Goal: Task Accomplishment & Management: Complete application form

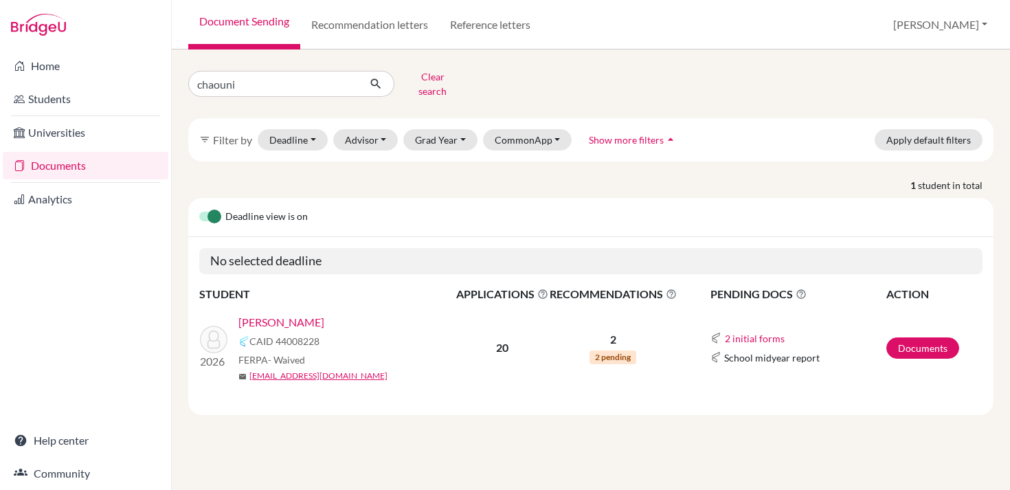
click at [912, 337] on link "Documents" at bounding box center [923, 347] width 73 height 21
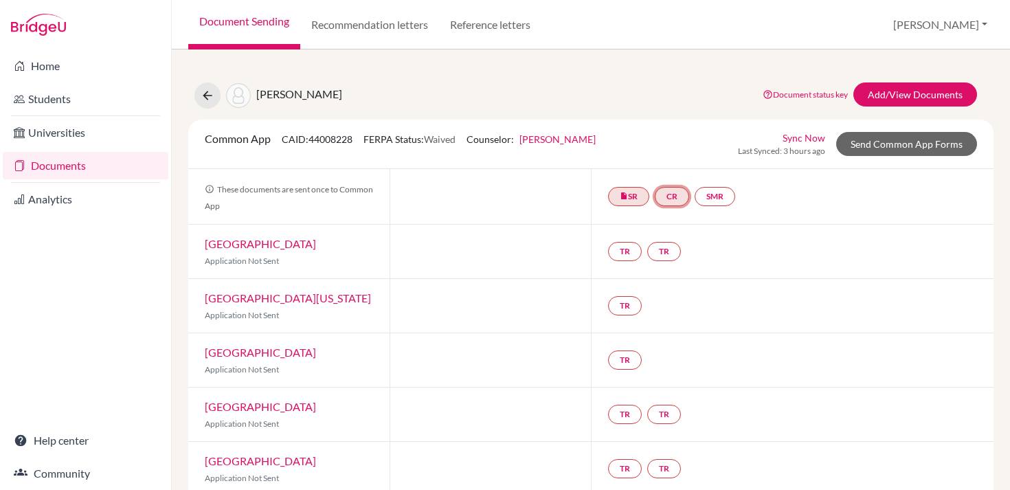
click at [672, 192] on link "CR" at bounding box center [672, 196] width 34 height 19
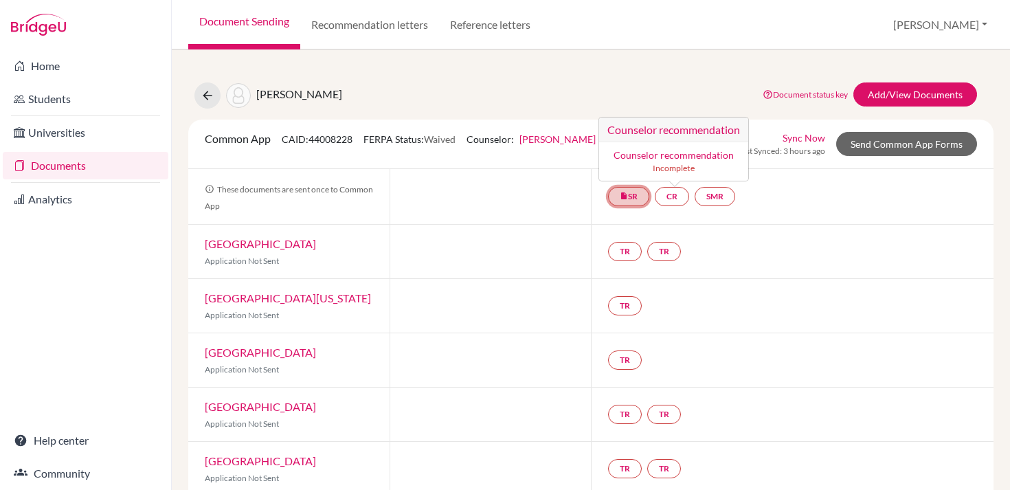
click at [632, 195] on link "insert_drive_file SR" at bounding box center [628, 196] width 41 height 19
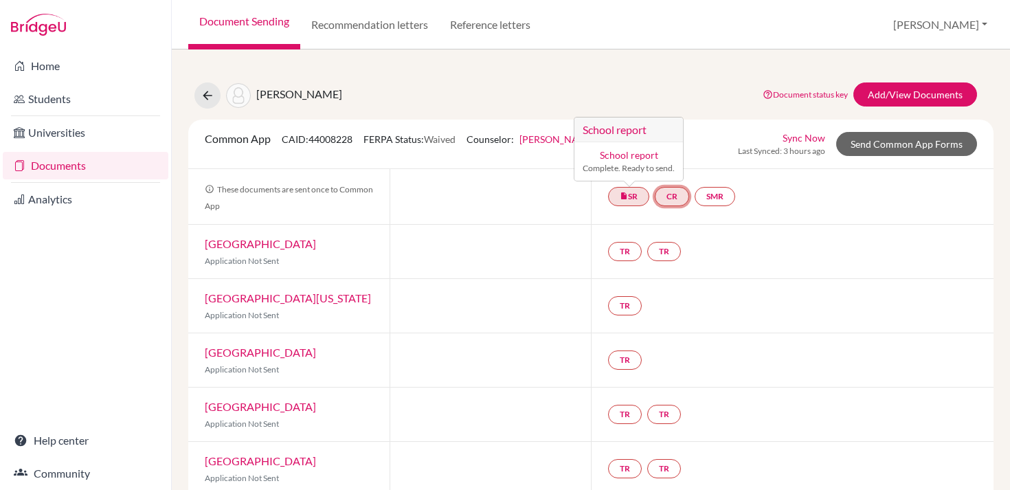
click at [676, 195] on link "CR" at bounding box center [672, 196] width 34 height 19
click at [666, 157] on link "Counselor recommendation" at bounding box center [674, 155] width 120 height 12
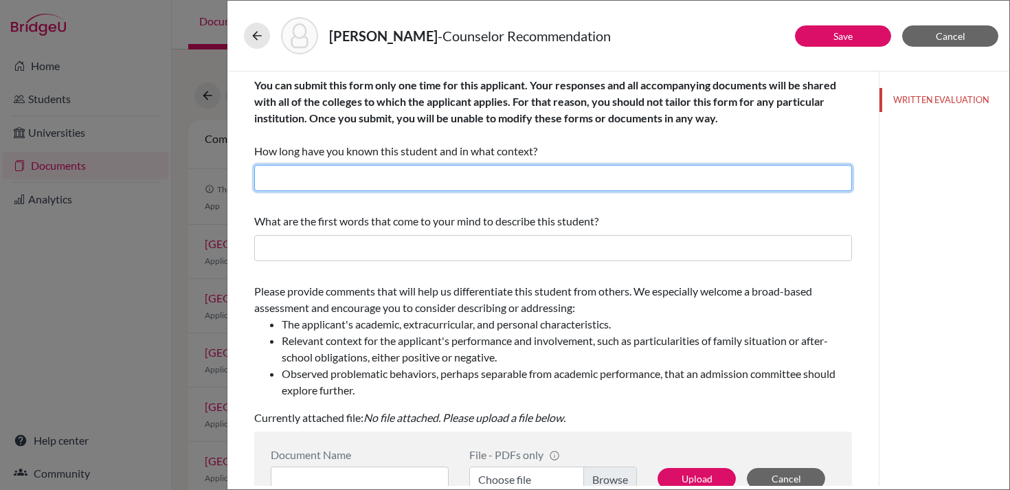
click at [538, 175] on input "text" at bounding box center [553, 178] width 598 height 26
click at [416, 181] on input "6 weeks; Counselor" at bounding box center [553, 178] width 598 height 26
type input "6 weeks; Counselor and MUN Advisor"
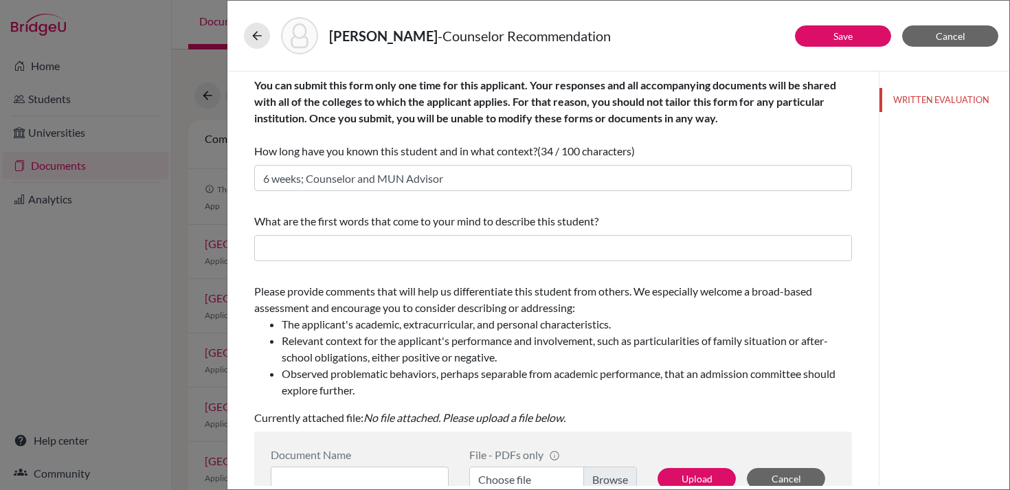
click at [414, 216] on span "What are the first words that come to your mind to describe this student?" at bounding box center [426, 220] width 344 height 13
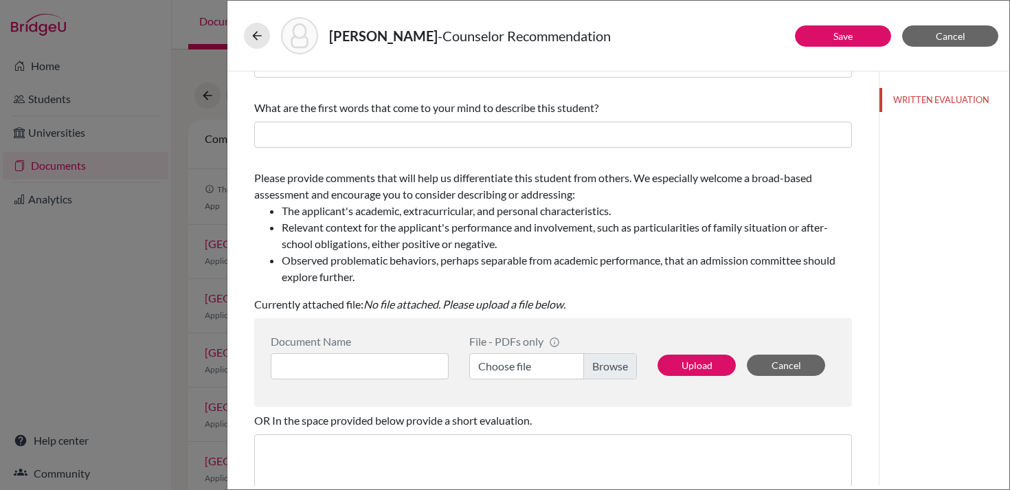
scroll to position [118, 0]
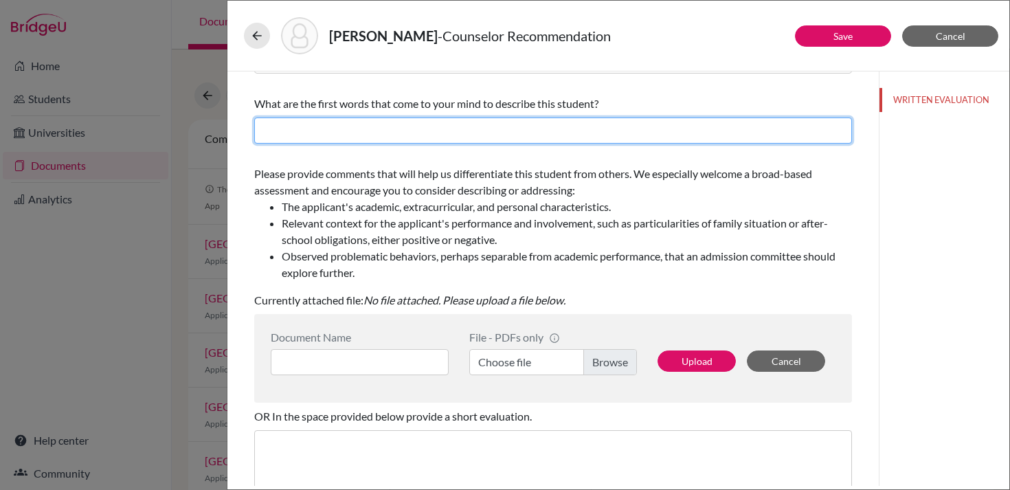
click at [406, 124] on input "text" at bounding box center [553, 131] width 598 height 26
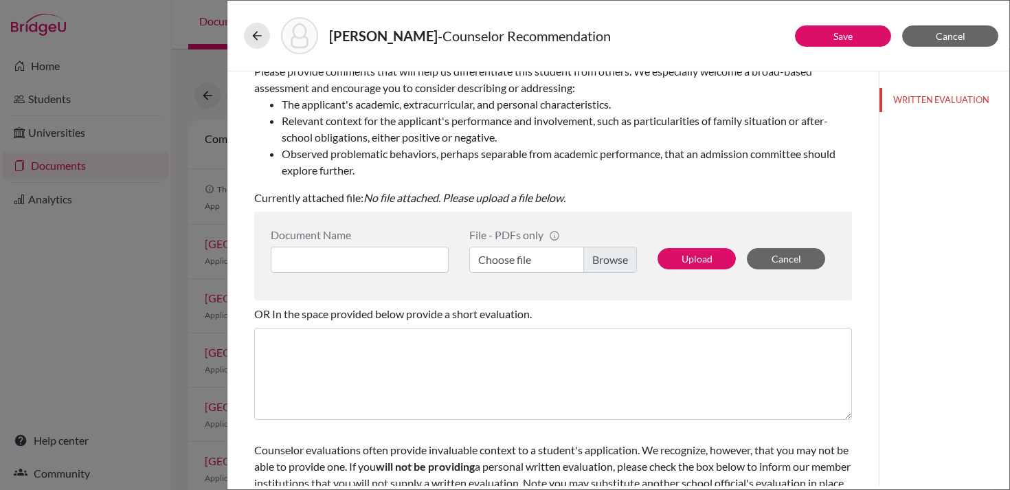
scroll to position [238, 0]
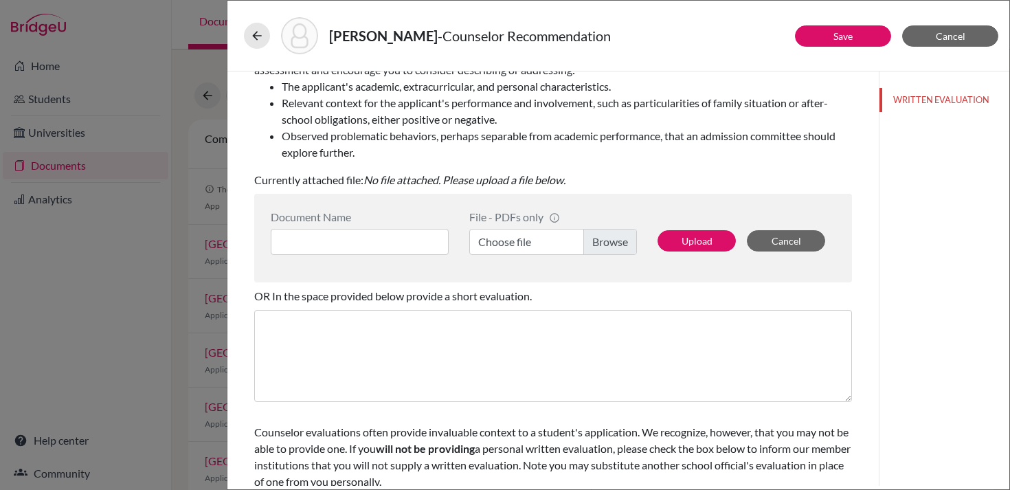
type input "Dedicated, intelligent, leader, organized, personable, high-achieving"
click at [603, 239] on label "Choose file" at bounding box center [553, 242] width 168 height 26
click at [603, 239] on input "Choose file" at bounding box center [553, 242] width 168 height 26
click at [421, 274] on div "Document Name File - PDFs only info CommonApp has file size limit of 2MB per fi…" at bounding box center [553, 238] width 598 height 89
click at [689, 237] on button "Upload" at bounding box center [697, 240] width 78 height 21
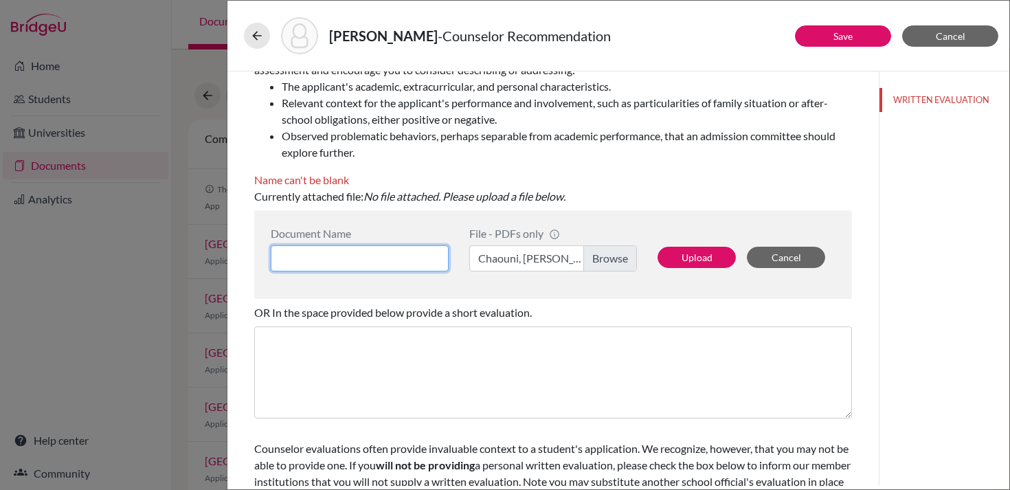
click at [397, 256] on input at bounding box center [360, 258] width 178 height 26
click at [591, 248] on label "Chaouni, Layla LoR.pdf" at bounding box center [553, 258] width 168 height 26
click at [591, 248] on input "Chaouni, Layla LoR.pdf" at bounding box center [553, 258] width 168 height 26
click at [388, 255] on input at bounding box center [360, 258] width 178 height 26
type input "L"
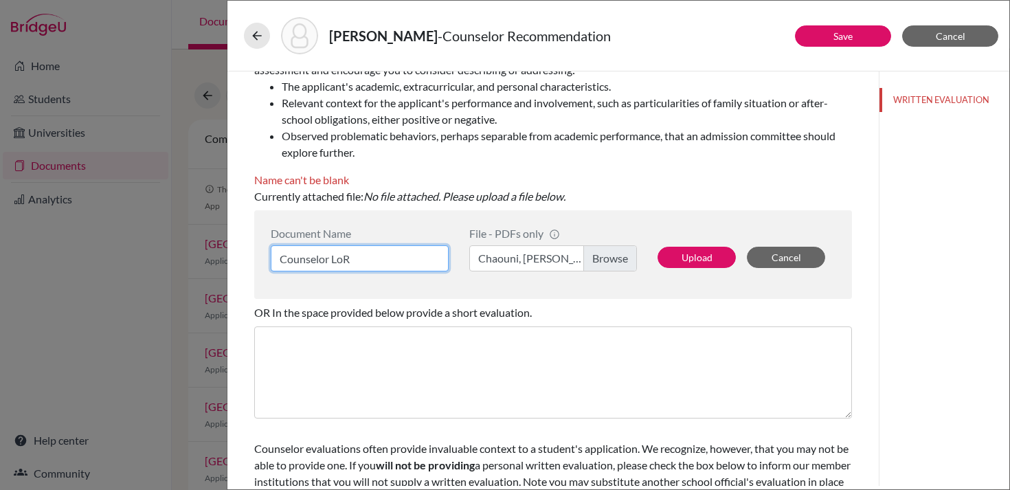
type input "Counselor LoR"
click at [474, 292] on div "Document Name Counselor LoR File - PDFs only info CommonApp has file size limit…" at bounding box center [553, 254] width 598 height 89
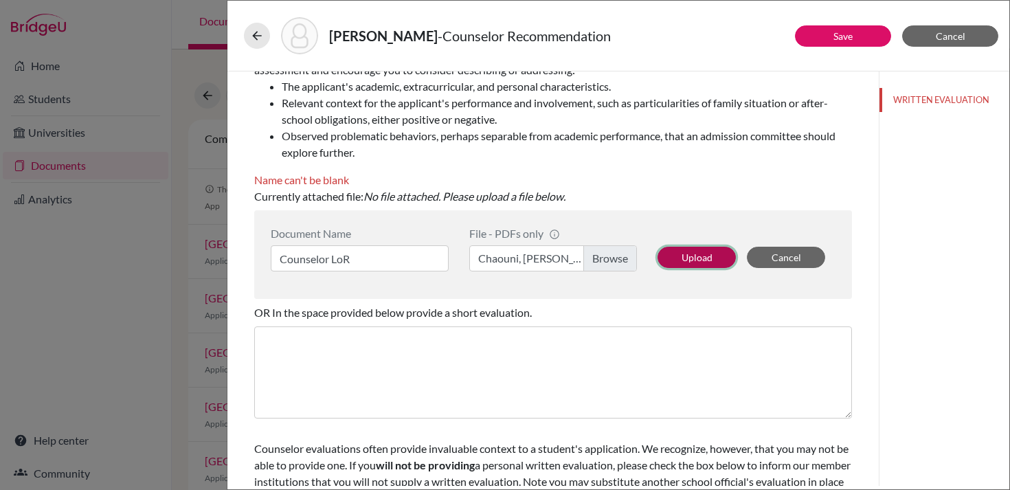
click at [687, 255] on button "Upload" at bounding box center [697, 257] width 78 height 21
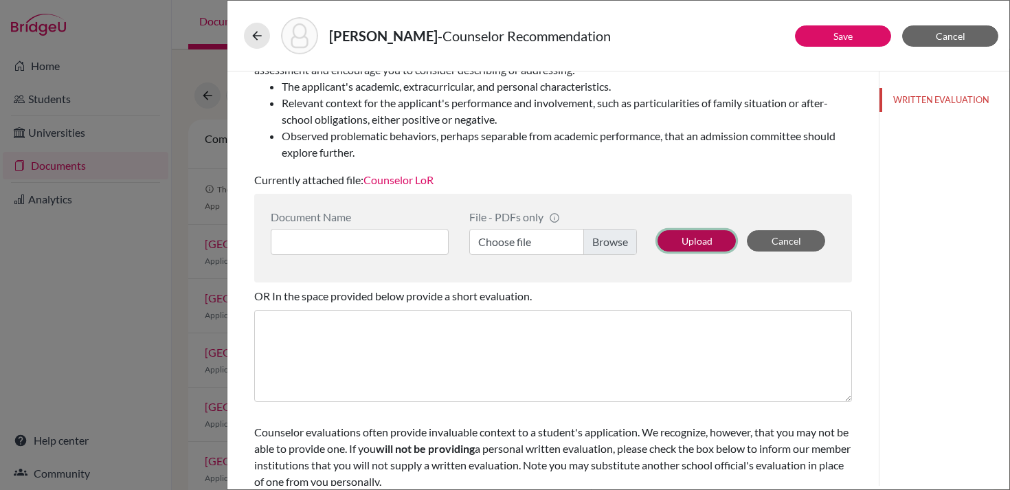
scroll to position [275, 0]
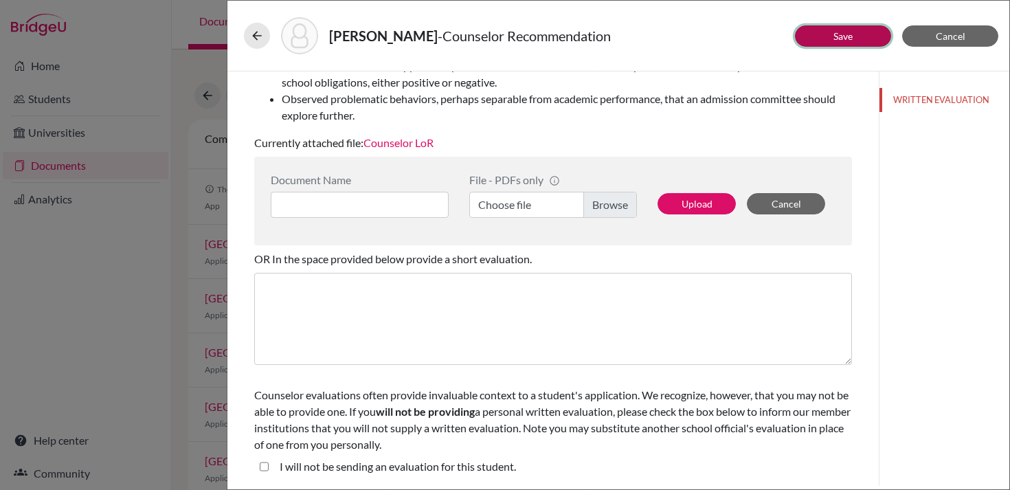
click at [834, 41] on link "Save" at bounding box center [843, 36] width 19 height 12
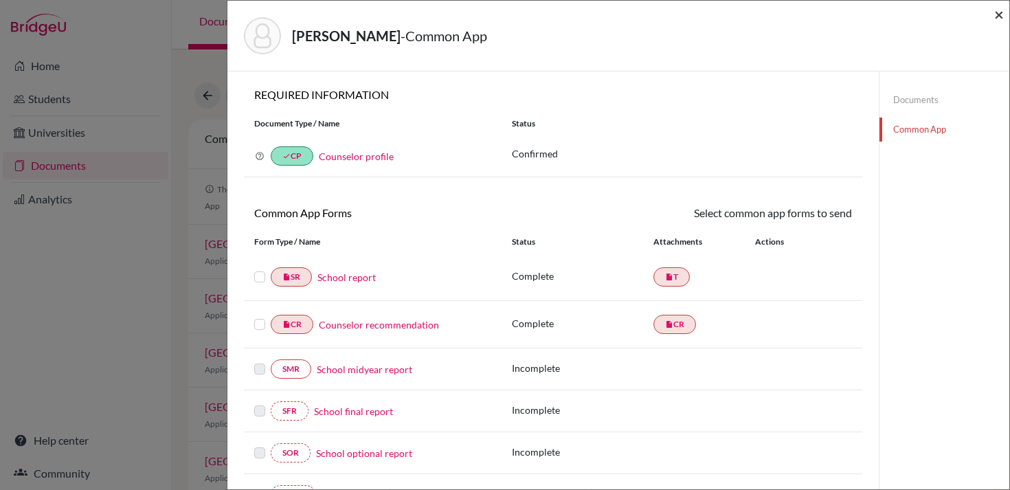
click at [997, 12] on span "×" at bounding box center [1000, 14] width 10 height 20
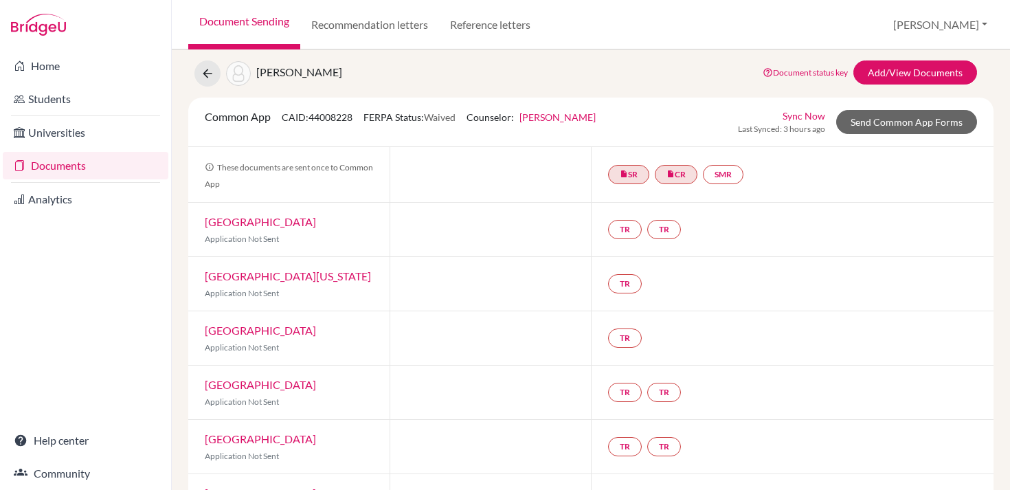
scroll to position [21, 0]
click at [888, 74] on link "Add/View Documents" at bounding box center [916, 73] width 124 height 24
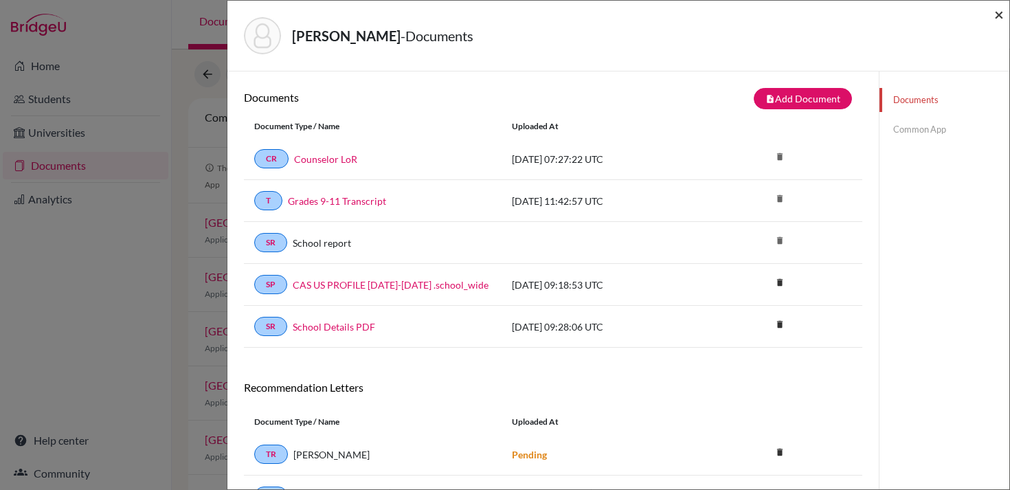
click at [997, 19] on span "×" at bounding box center [1000, 14] width 10 height 20
